Goal: Book appointment/travel/reservation

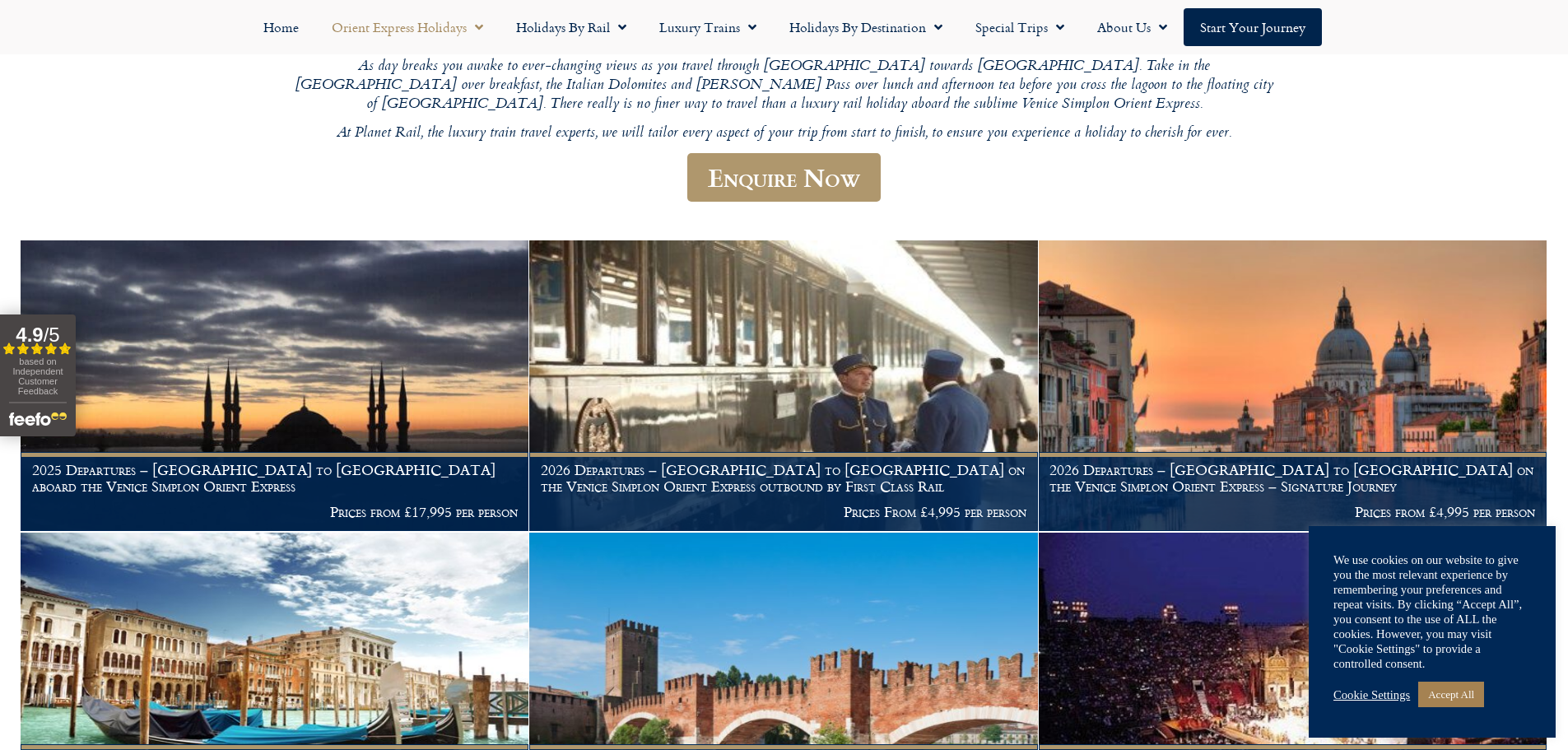
scroll to position [412, 0]
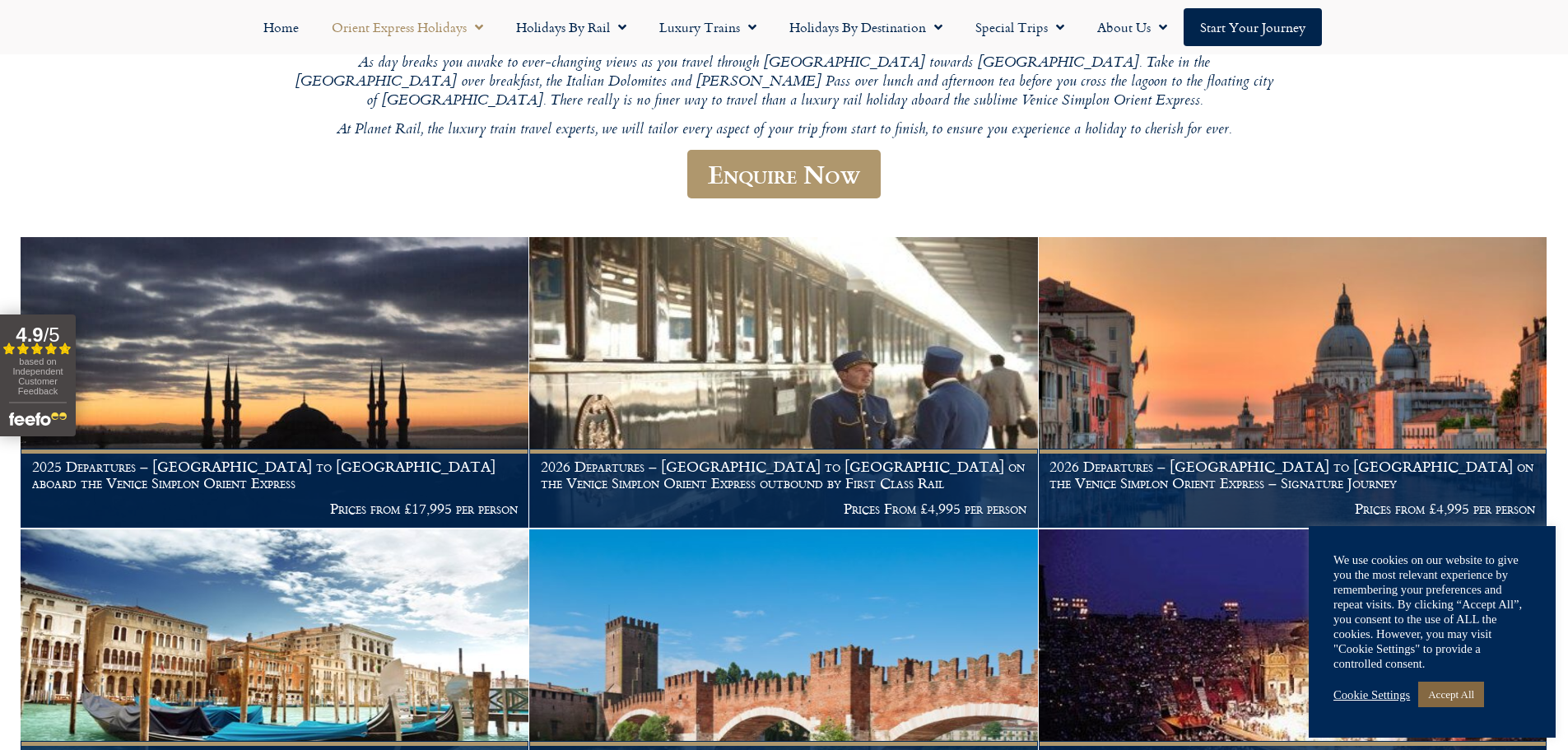
click at [1460, 698] on link "Accept All" at bounding box center [1451, 695] width 66 height 25
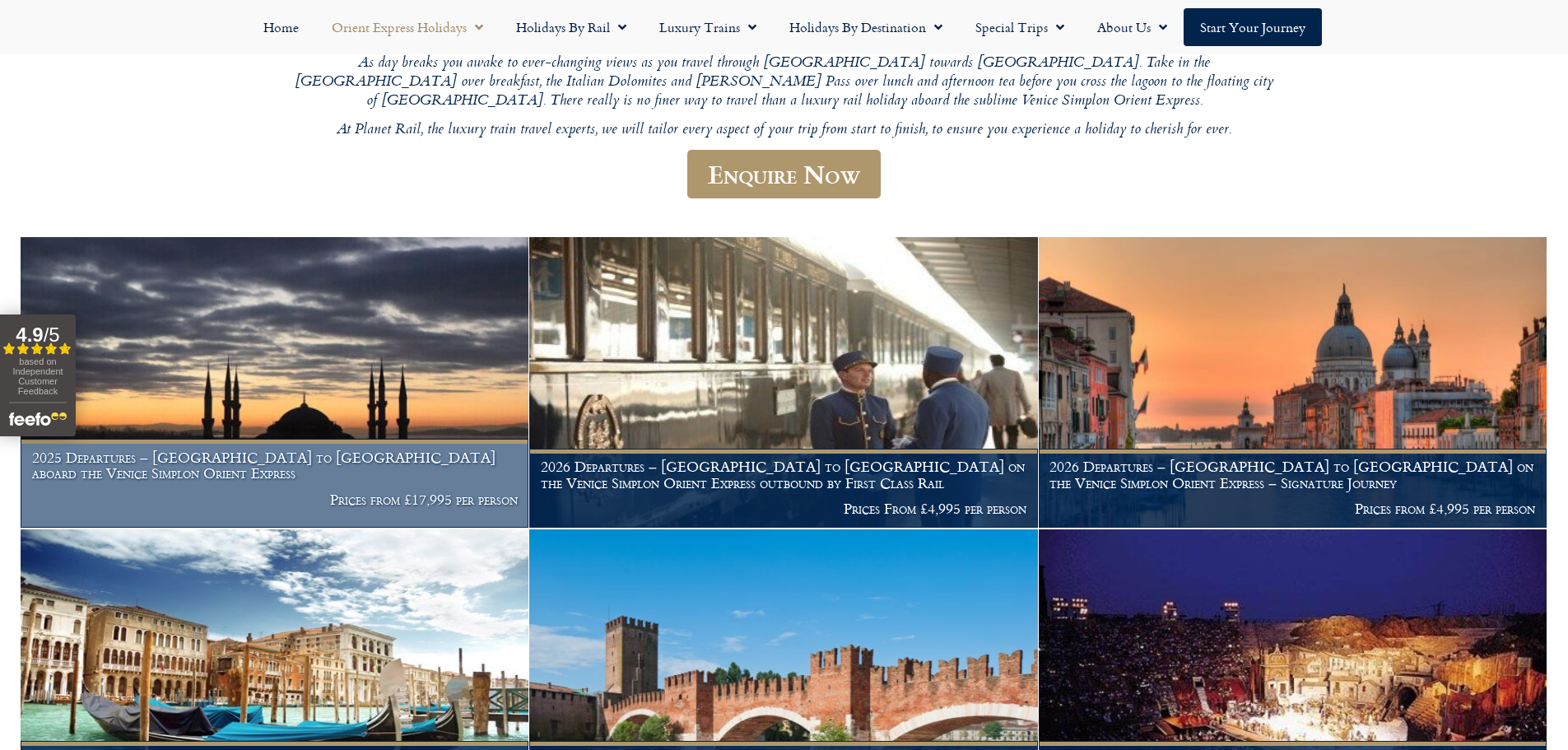
click at [438, 491] on p "Prices from £17,995 per person" at bounding box center [275, 500] width 485 height 17
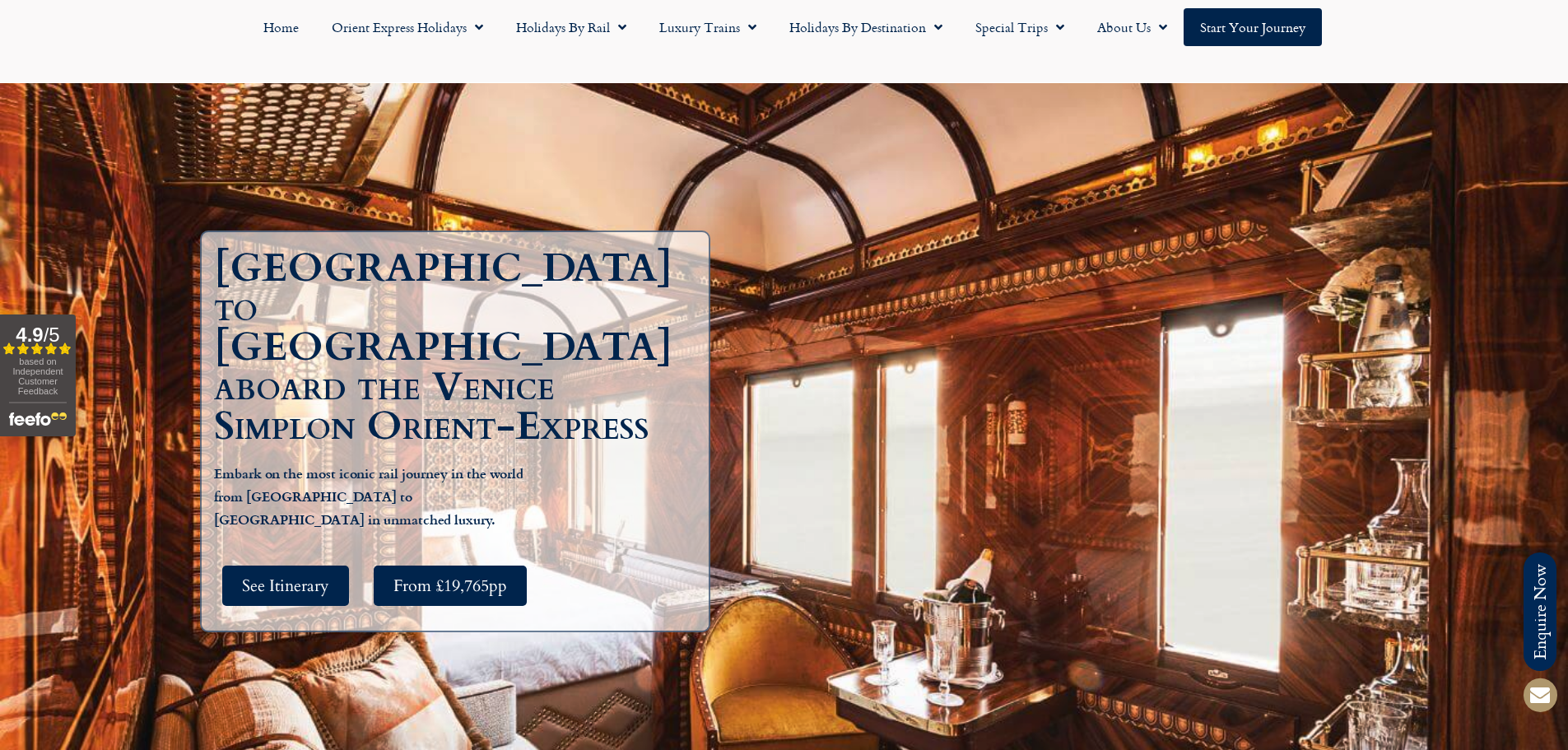
scroll to position [82, 0]
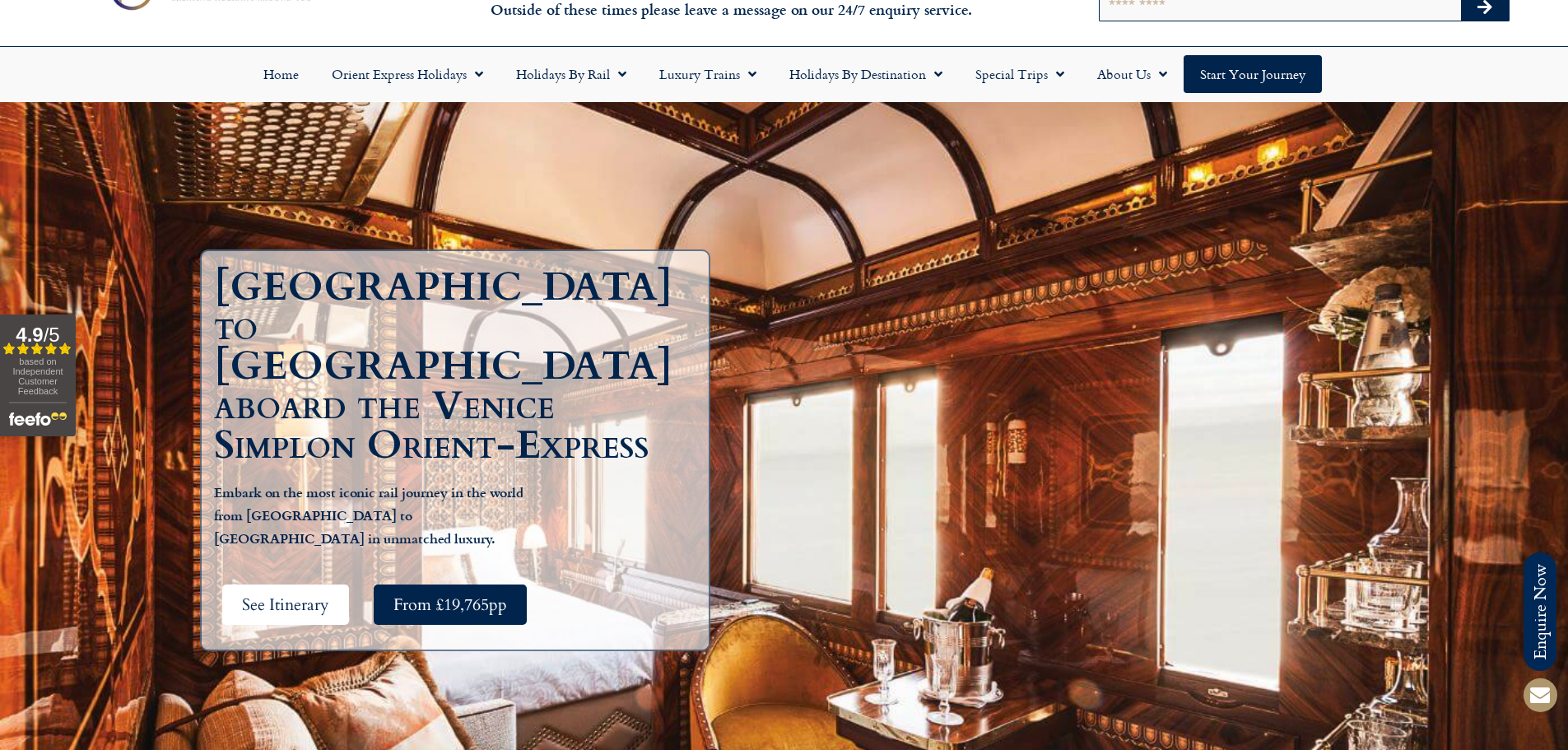
click at [252, 595] on span "See Itinerary" at bounding box center [286, 605] width 87 height 21
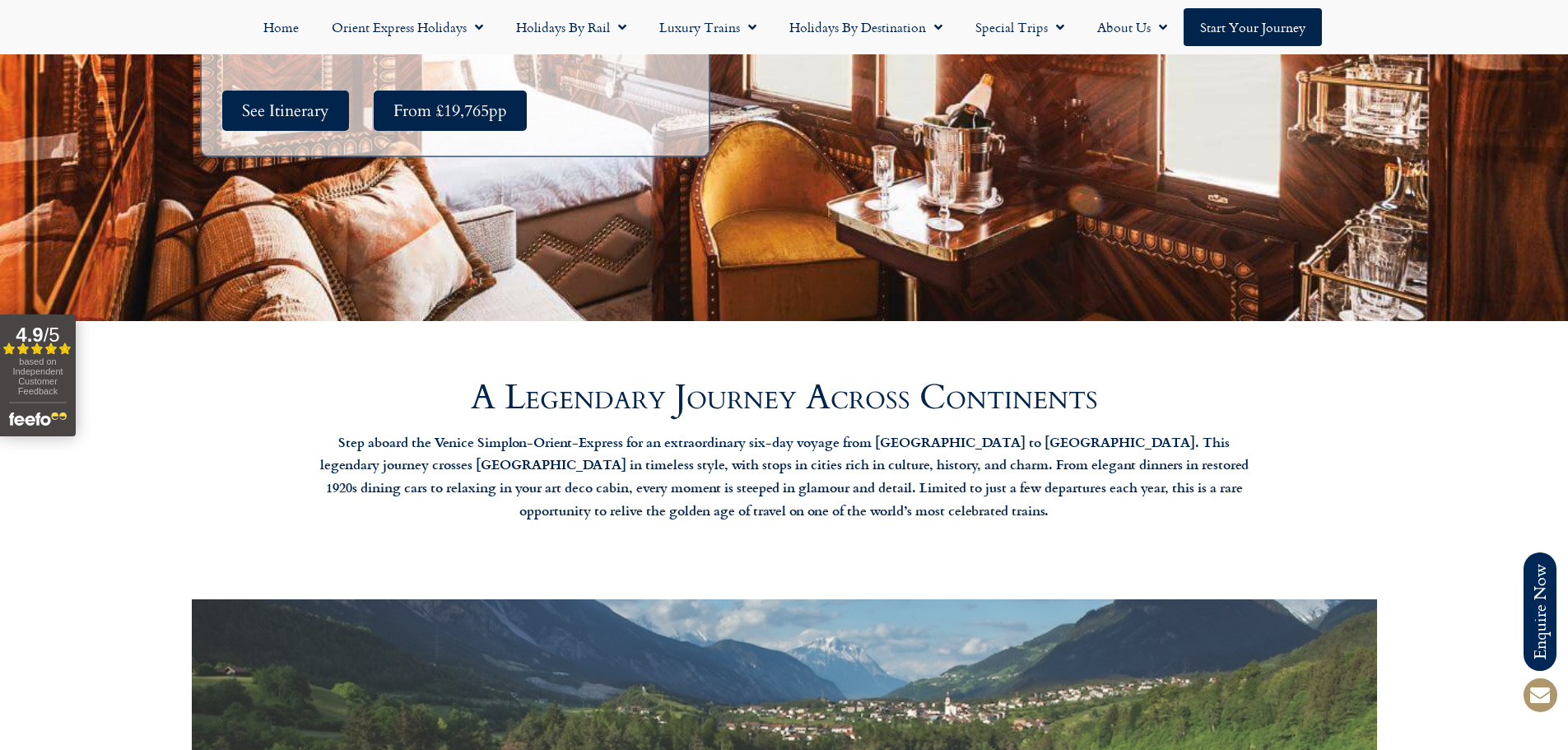
scroll to position [165, 0]
